Goal: Information Seeking & Learning: Learn about a topic

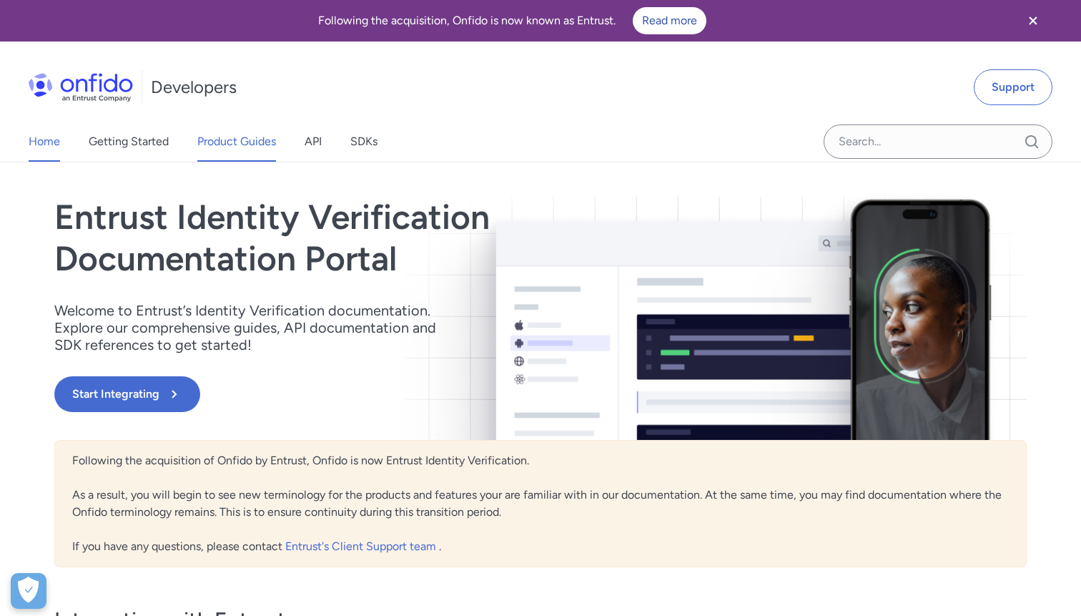
click at [222, 143] on link "Product Guides" at bounding box center [236, 142] width 79 height 40
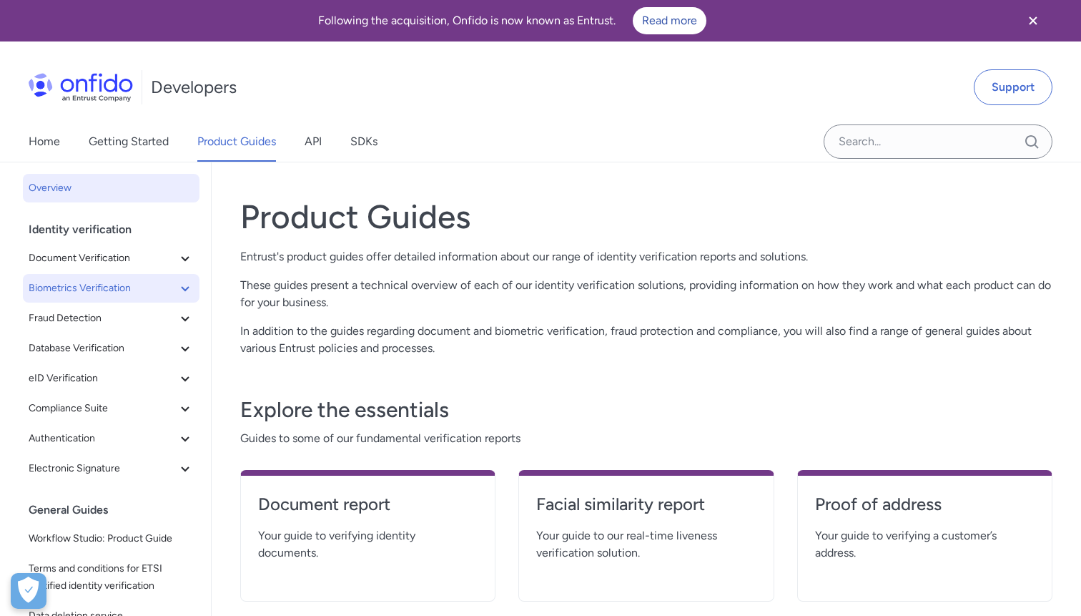
click at [91, 290] on span "Biometrics Verification" at bounding box center [103, 288] width 148 height 17
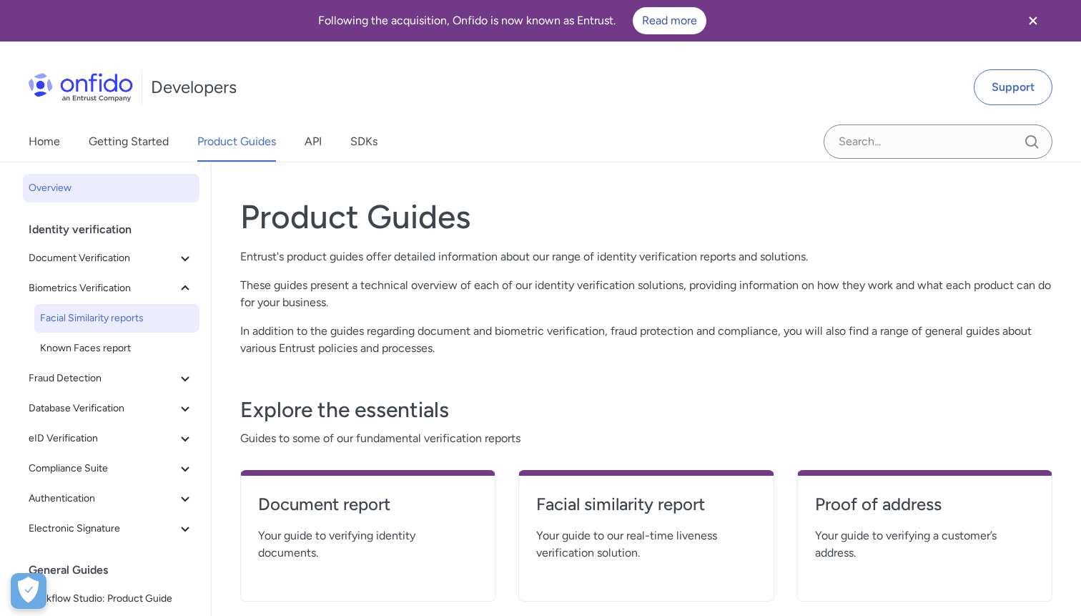
click at [110, 318] on span "Facial Similarity reports" at bounding box center [117, 318] width 154 height 17
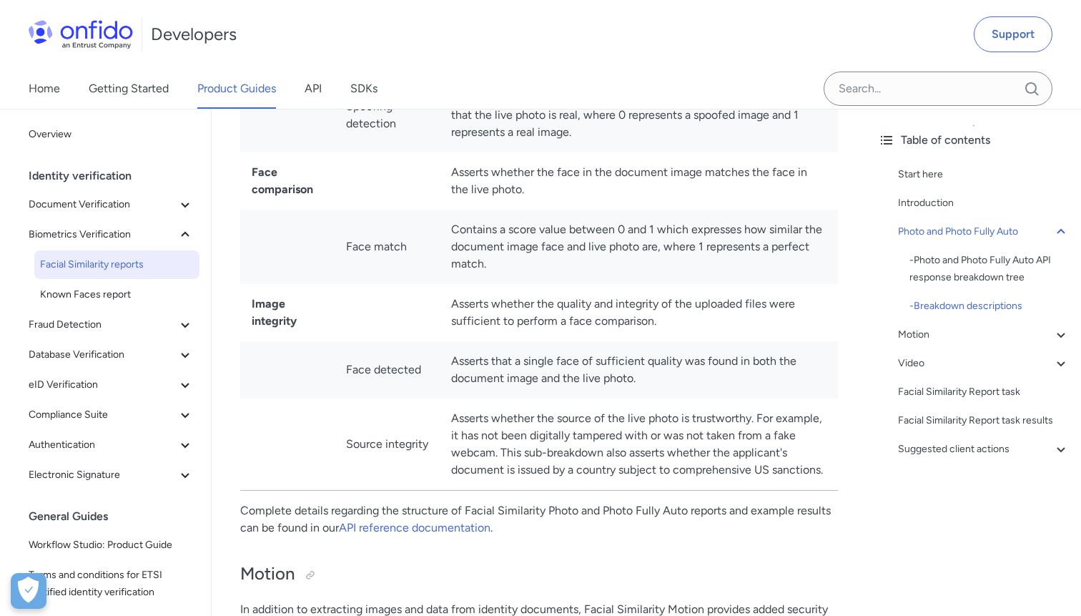
scroll to position [1330, 0]
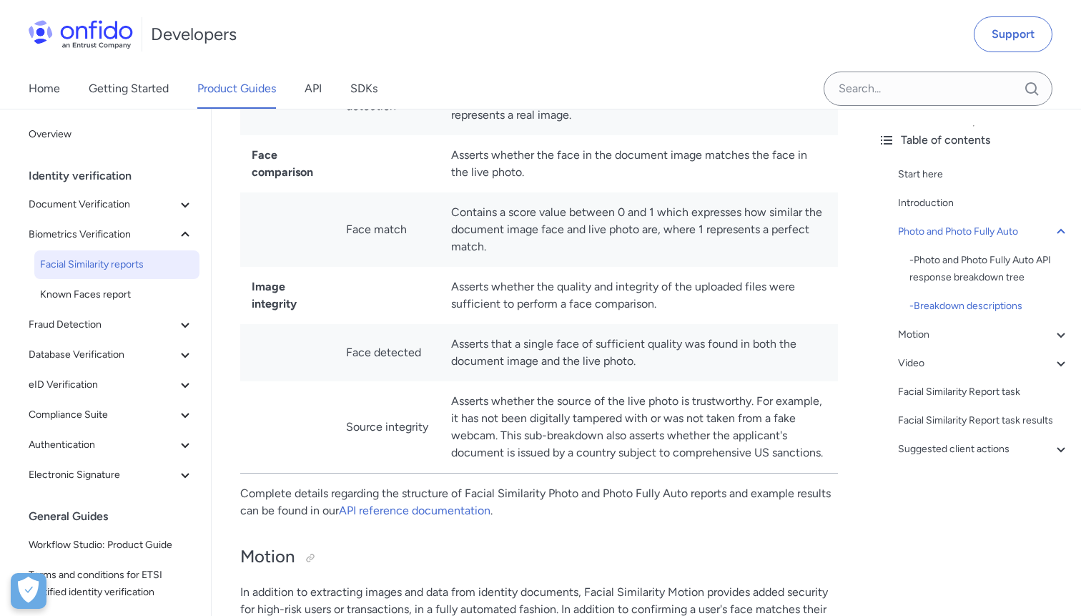
click at [463, 387] on td "Asserts whether the source of the live photo is trustworthy. For example, it ha…" at bounding box center [639, 427] width 398 height 92
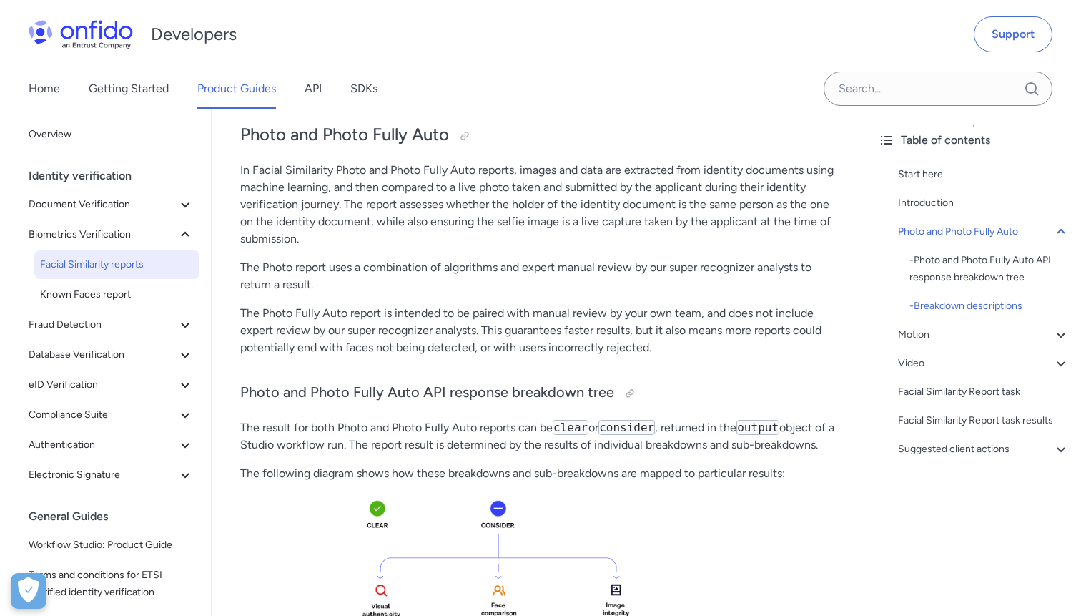
scroll to position [0, 0]
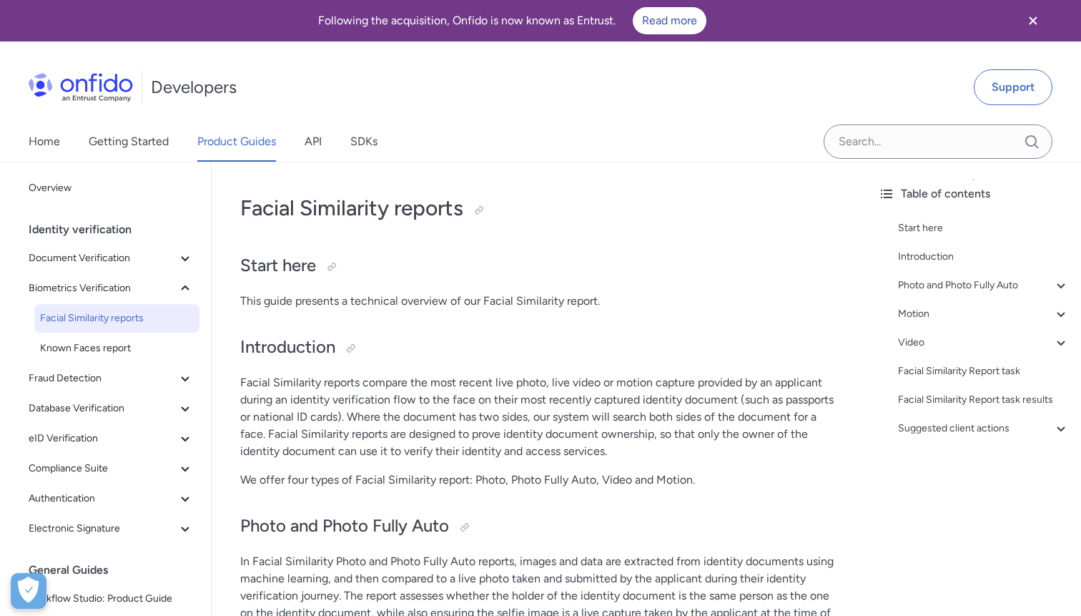
click at [102, 83] on img at bounding box center [81, 87] width 104 height 29
